Goal: Find specific page/section: Find specific page/section

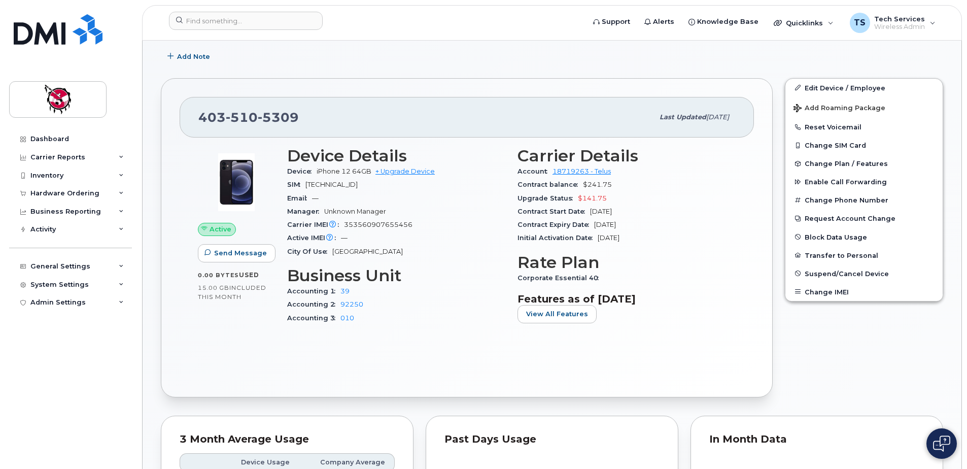
scroll to position [254, 0]
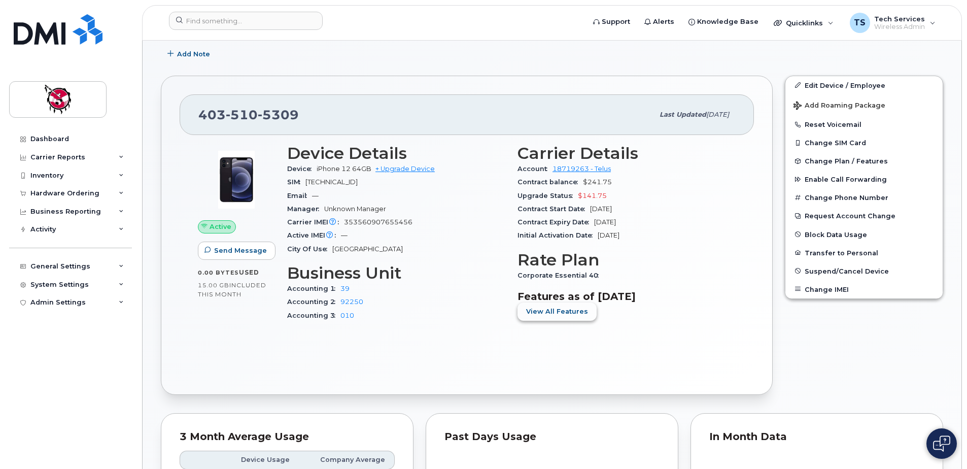
click at [574, 312] on span "View All Features" at bounding box center [557, 311] width 62 height 10
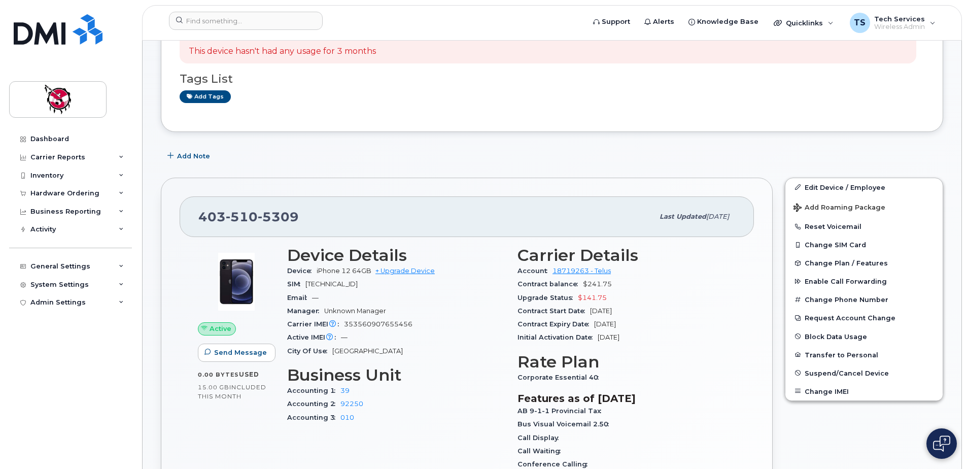
scroll to position [152, 0]
click at [269, 24] on input at bounding box center [246, 21] width 154 height 18
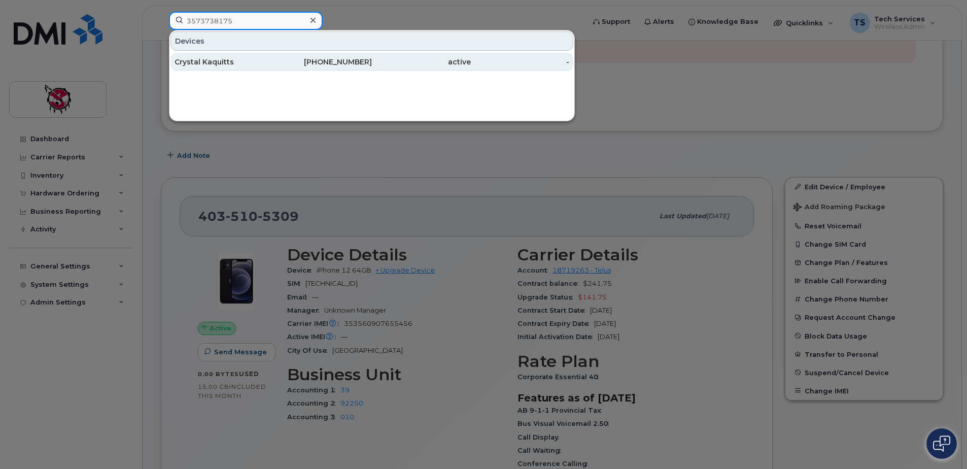
type input "3573738175"
click at [300, 63] on div "403-703-4753" at bounding box center [322, 62] width 99 height 10
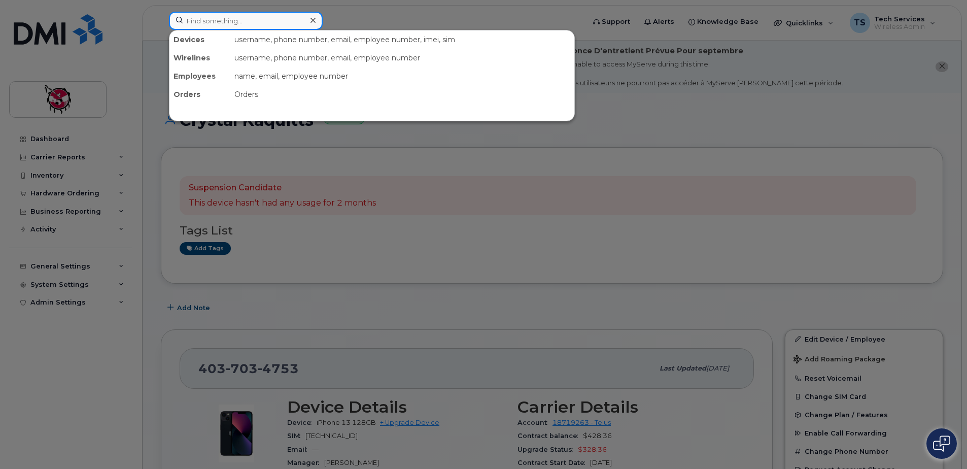
click at [250, 26] on input at bounding box center [246, 21] width 154 height 18
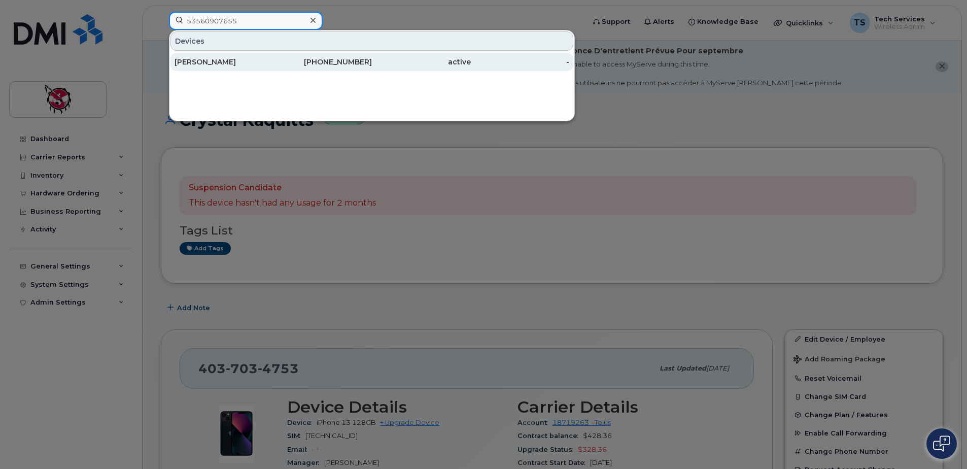
type input "53560907655"
click at [300, 66] on div "[PHONE_NUMBER]" at bounding box center [322, 62] width 99 height 10
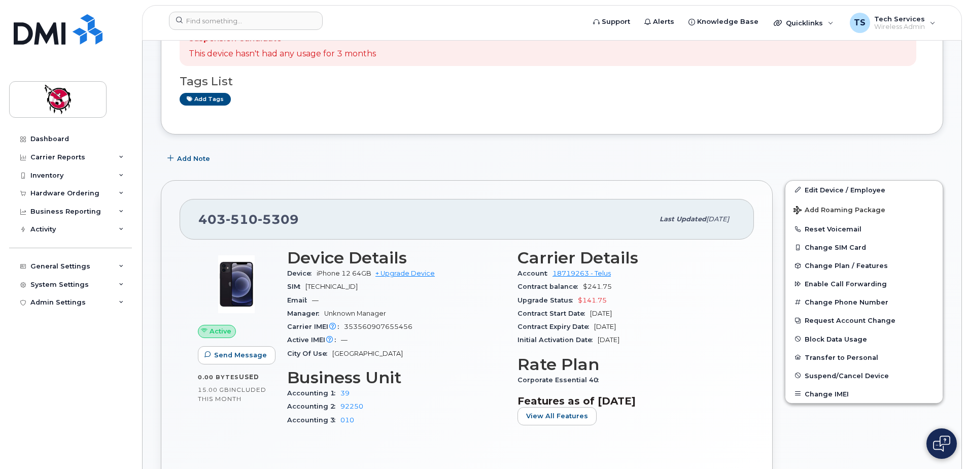
scroll to position [152, 0]
